Goal: Navigation & Orientation: Find specific page/section

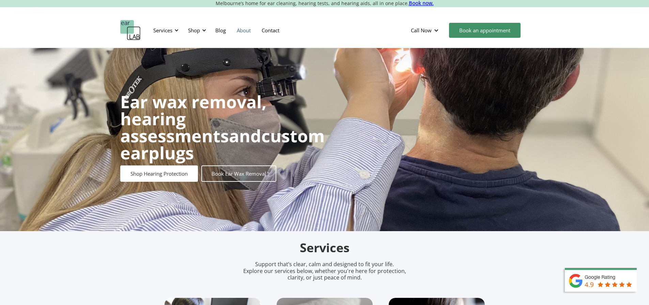
click at [241, 25] on link "About" at bounding box center [243, 30] width 25 height 20
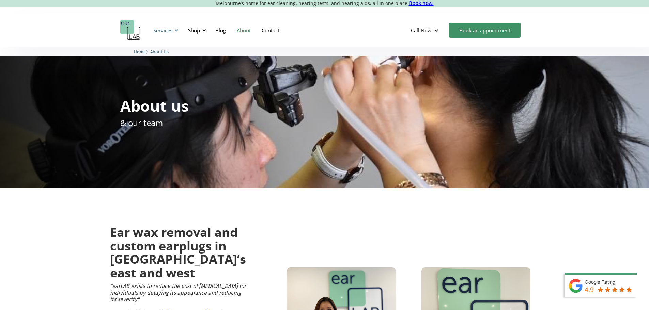
click at [160, 24] on div "Services" at bounding box center [164, 30] width 31 height 20
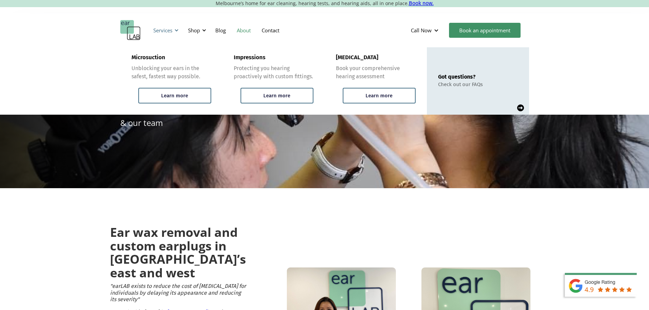
click at [160, 24] on div "Services" at bounding box center [164, 30] width 31 height 20
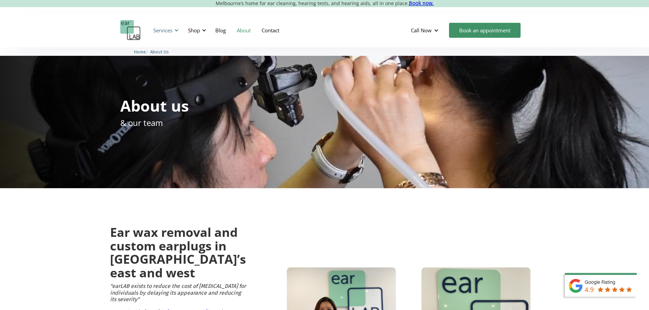
click at [176, 33] on div "Services" at bounding box center [164, 30] width 31 height 20
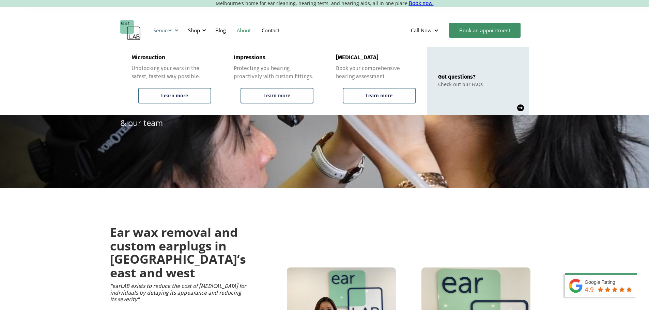
click at [152, 33] on div "Services" at bounding box center [164, 30] width 31 height 20
